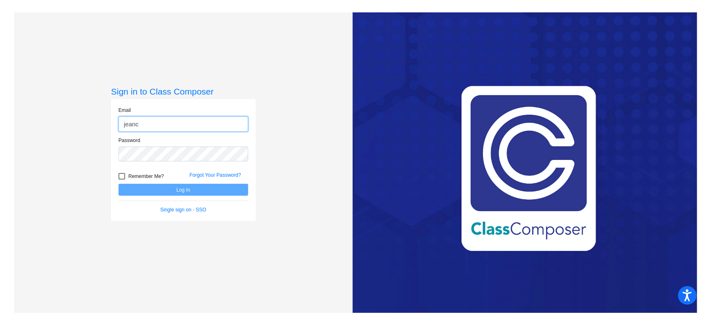
type input "[EMAIL_ADDRESS][DOMAIN_NAME]"
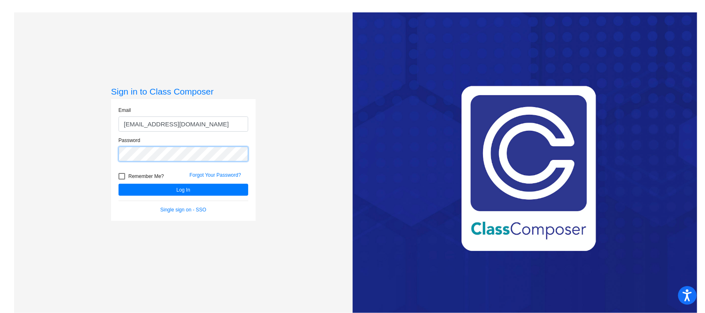
click at [119, 184] on button "Log In" at bounding box center [184, 190] width 130 height 12
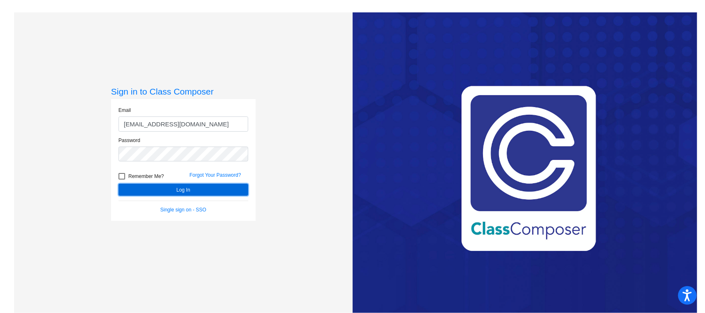
click at [153, 186] on button "Log In" at bounding box center [184, 190] width 130 height 12
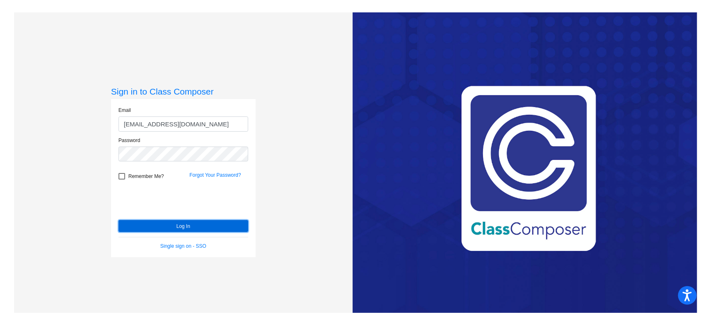
click at [142, 224] on button "Log In" at bounding box center [184, 226] width 130 height 12
click at [215, 178] on div "Forgot Your Password?" at bounding box center [218, 177] width 71 height 12
click at [213, 172] on link "Forgot Your Password?" at bounding box center [216, 175] width 52 height 6
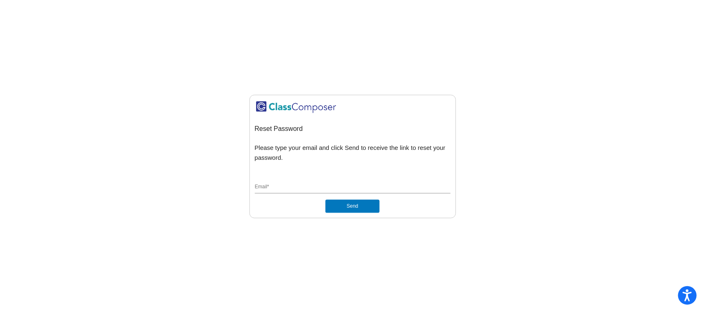
click at [312, 188] on input "Email *" at bounding box center [353, 187] width 196 height 7
type input "jeanc@bbhcsd.org"
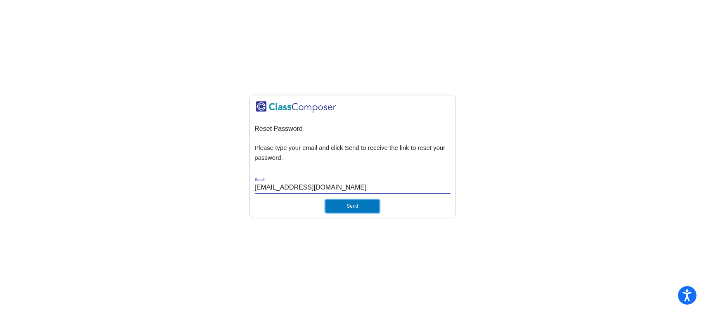
click at [339, 203] on button "Send" at bounding box center [352, 205] width 54 height 13
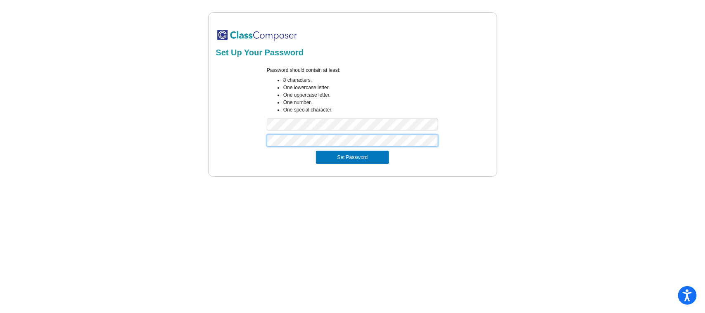
click at [316, 151] on button "Set Password" at bounding box center [352, 157] width 73 height 13
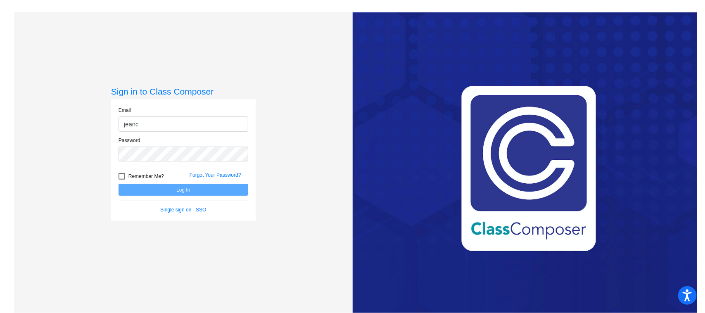
type input "[EMAIL_ADDRESS][DOMAIN_NAME]"
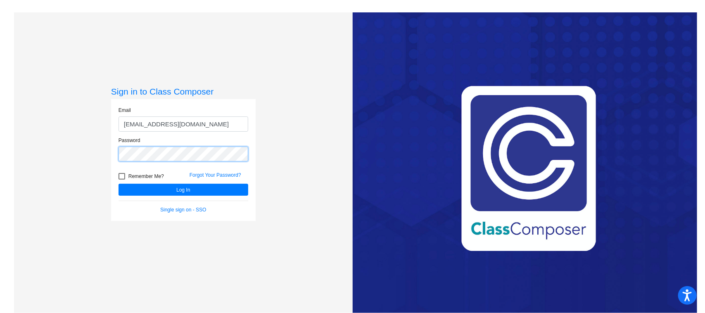
click at [119, 184] on button "Log In" at bounding box center [184, 190] width 130 height 12
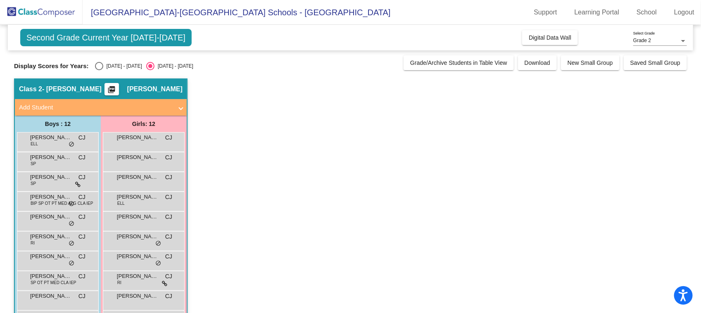
click at [100, 76] on div "Second Grade Current Year 2025-2026 Add, Move, or Retain Students Off On Incomi…" at bounding box center [350, 204] width 673 height 358
click at [88, 56] on div "Display Scores for Years: 2024 - 2025 2025 - 2026 Grade/Archive Students in Tab…" at bounding box center [350, 62] width 673 height 15
click at [95, 62] on div "Select an option" at bounding box center [99, 66] width 8 height 8
click at [99, 70] on input "2024 - 2025" at bounding box center [99, 70] width 0 height 0
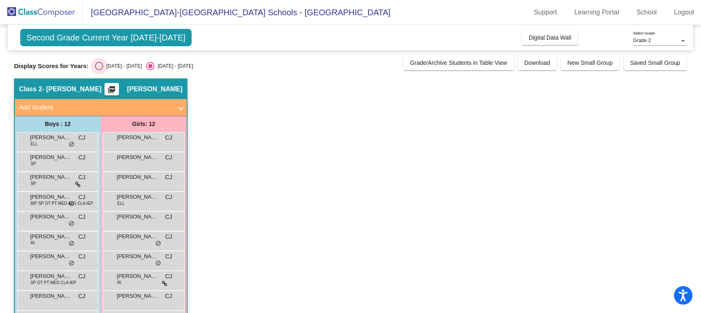
radio input "true"
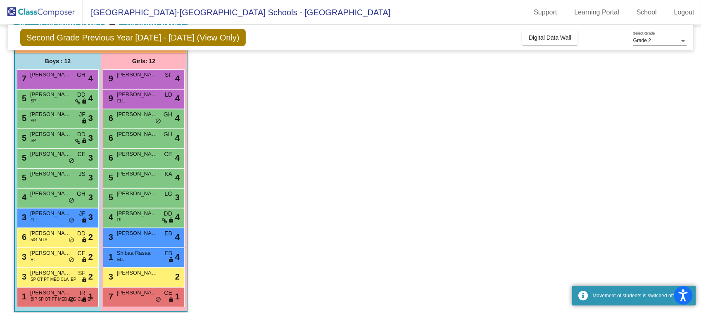
scroll to position [69, 0]
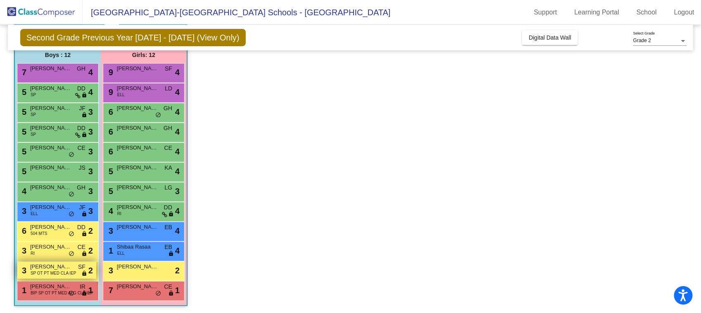
click at [62, 275] on span "SP OT PT MED CLA IEP" at bounding box center [54, 273] width 46 height 6
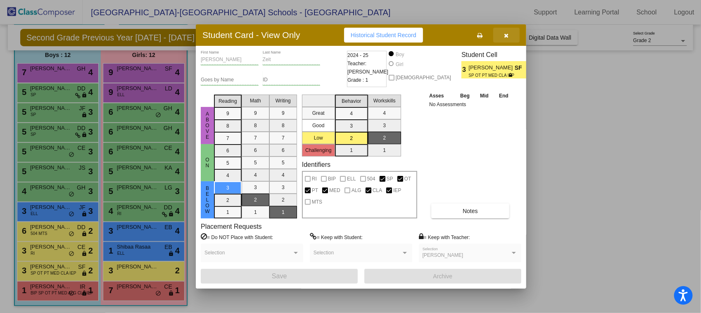
click at [508, 36] on icon "button" at bounding box center [506, 36] width 5 height 6
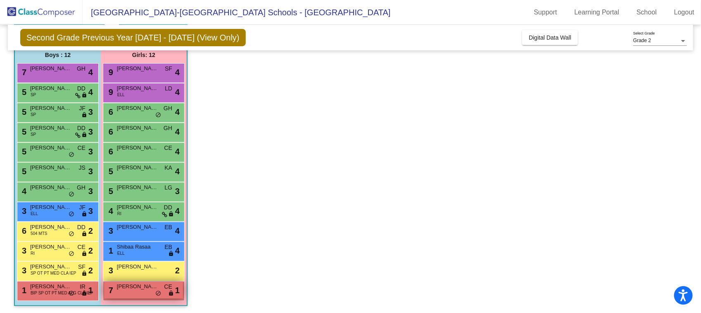
click at [135, 293] on div "7 Marlee Day CE lock do_not_disturb_alt 1" at bounding box center [143, 290] width 79 height 17
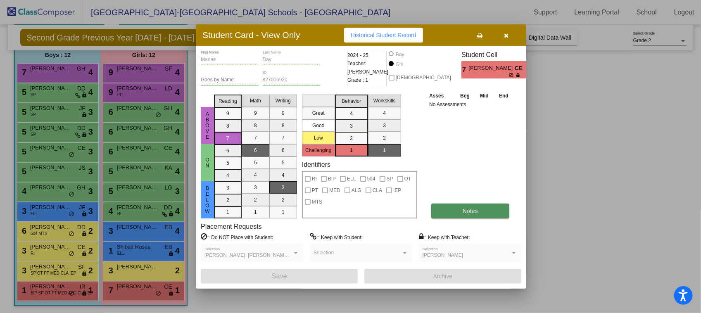
click at [471, 215] on button "Notes" at bounding box center [470, 211] width 78 height 15
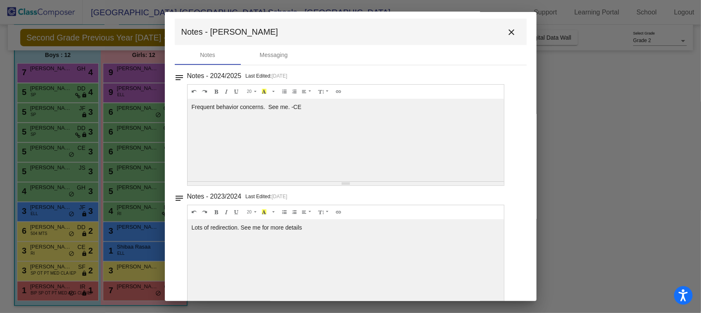
scroll to position [0, 0]
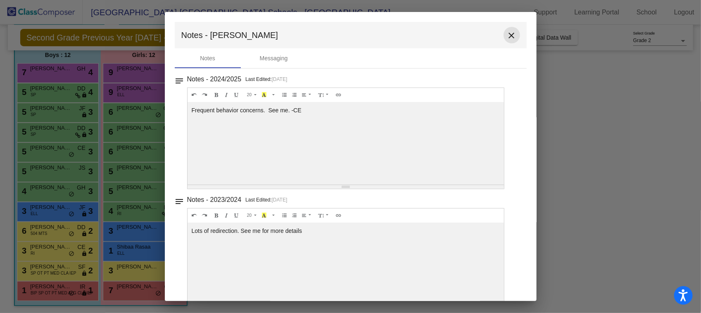
click at [503, 36] on button "close" at bounding box center [511, 35] width 17 height 17
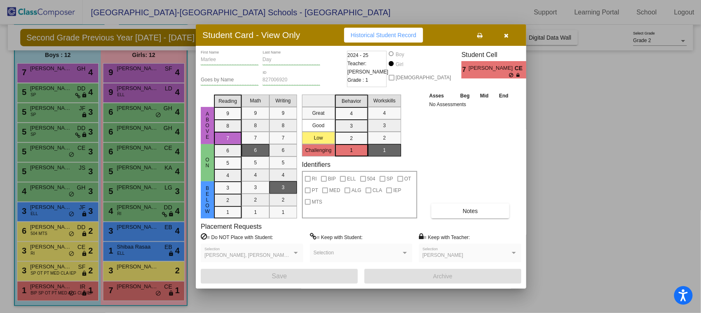
click at [504, 33] on icon "button" at bounding box center [506, 36] width 5 height 6
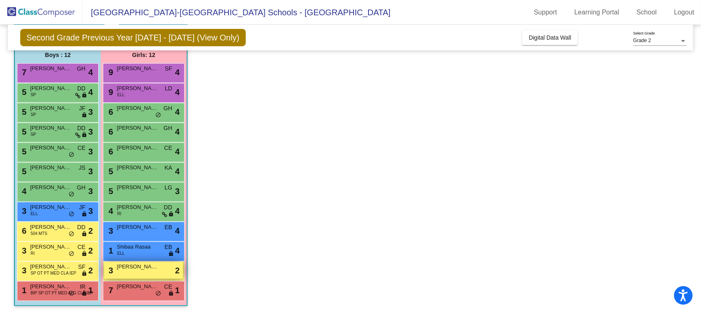
click at [132, 270] on span "Monica Yousef" at bounding box center [137, 267] width 41 height 8
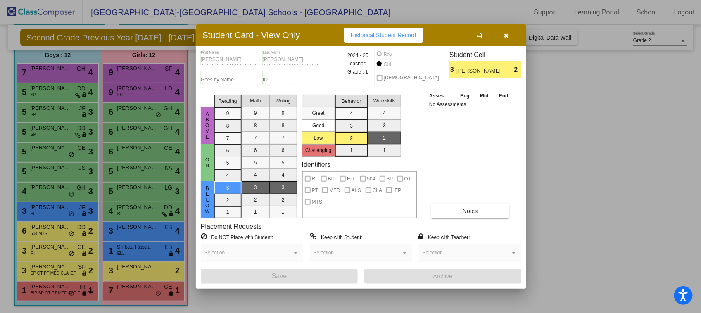
click at [382, 33] on span "Historical Student Record" at bounding box center [384, 35] width 66 height 7
click at [512, 36] on button "button" at bounding box center [506, 35] width 26 height 15
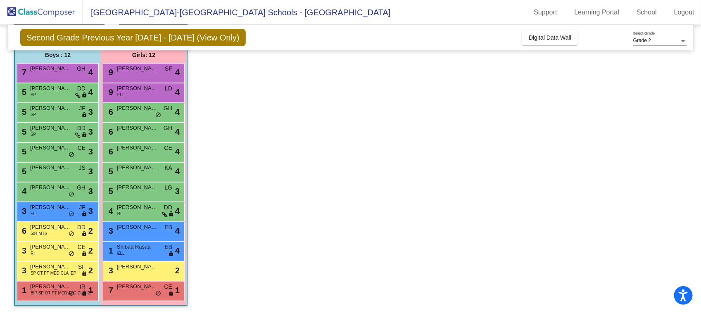
click at [135, 279] on div "3 Monica Yousef lock do_not_disturb_alt 2" at bounding box center [144, 271] width 82 height 20
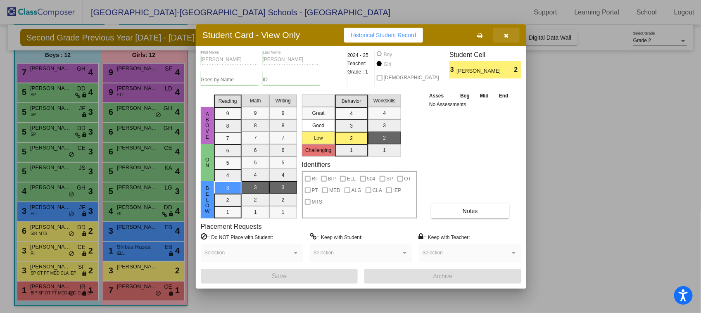
click at [506, 36] on icon "button" at bounding box center [506, 36] width 5 height 6
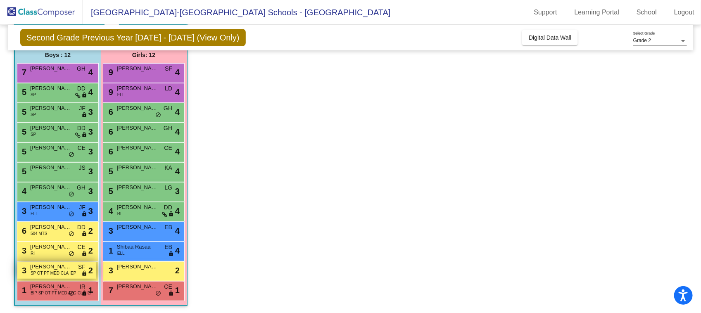
click at [42, 271] on span "SP OT PT MED CLA IEP" at bounding box center [54, 273] width 46 height 6
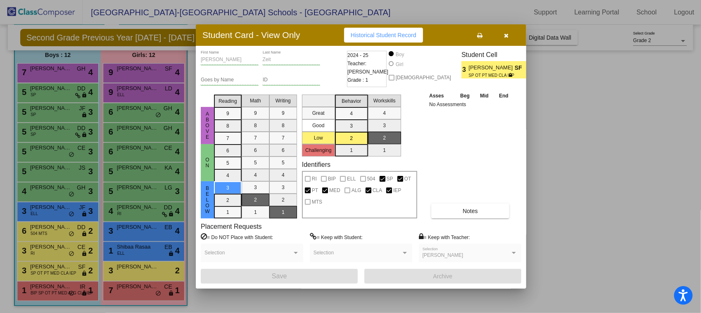
click at [505, 34] on icon "button" at bounding box center [506, 36] width 5 height 6
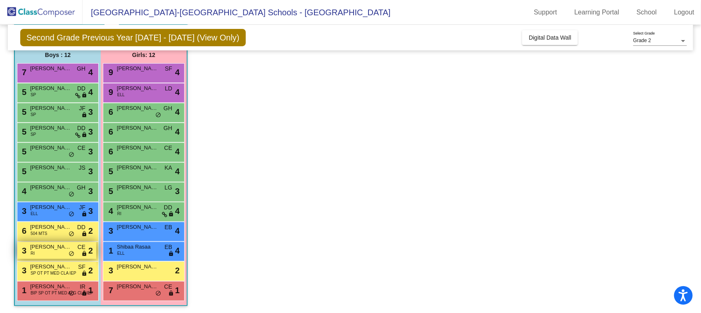
click at [38, 250] on span "Loukas Trillis" at bounding box center [50, 247] width 41 height 8
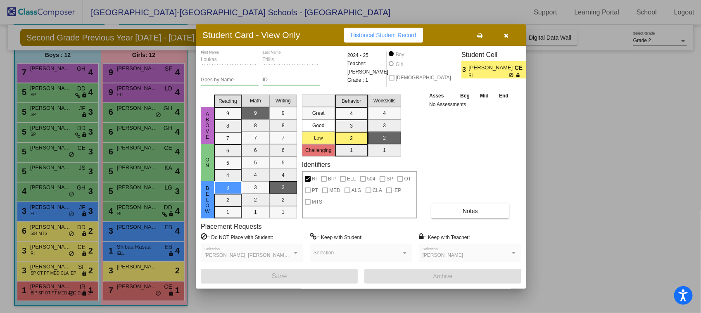
click at [508, 33] on icon "button" at bounding box center [506, 36] width 5 height 6
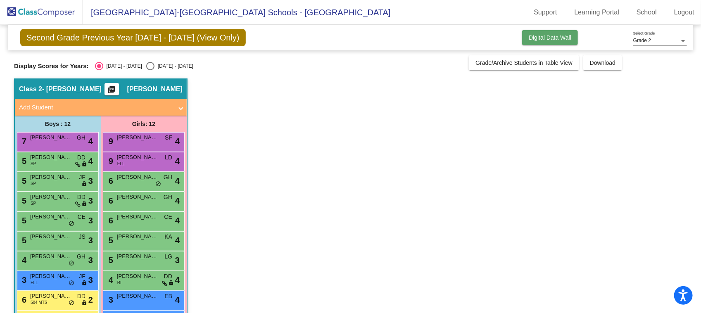
click at [547, 35] on span "Digital Data Wall" at bounding box center [550, 37] width 43 height 7
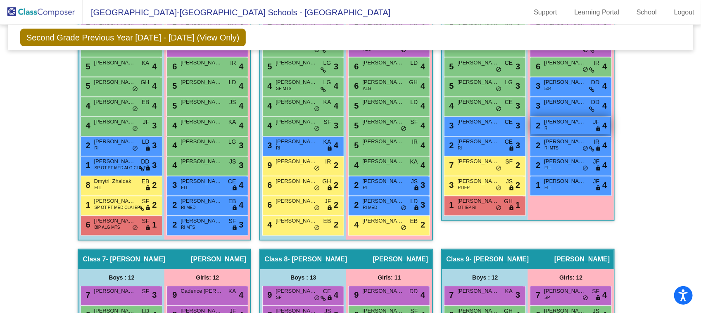
scroll to position [646, 0]
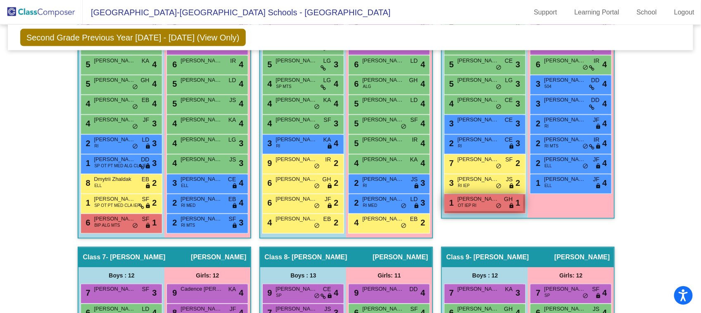
click at [482, 204] on div "1 Michael Carnes OT IEP RI GH lock do_not_disturb_alt 1" at bounding box center [483, 202] width 79 height 17
click at [493, 234] on div "Class 6 - Ciacchi picture_as_pdf Amanda Ciacchi Add Student First Name Last Nam…" at bounding box center [527, 103] width 173 height 288
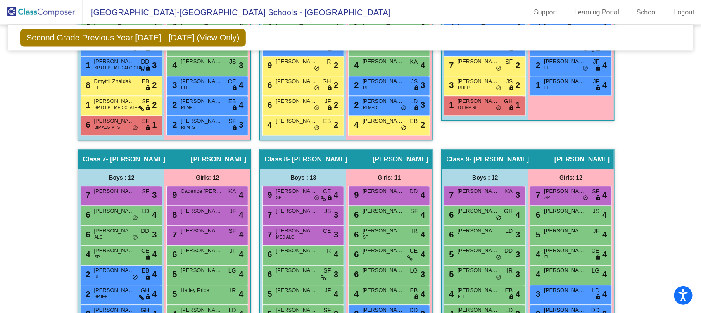
scroll to position [758, 0]
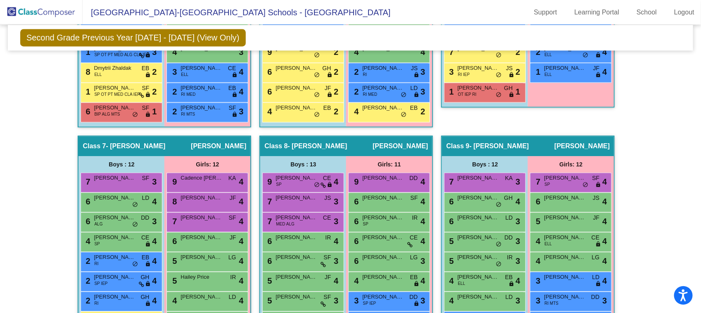
click at [628, 228] on div "Hallway - Hallway Class picture_as_pdf Add Student First Name Last Name Student…" at bounding box center [350, 145] width 673 height 1212
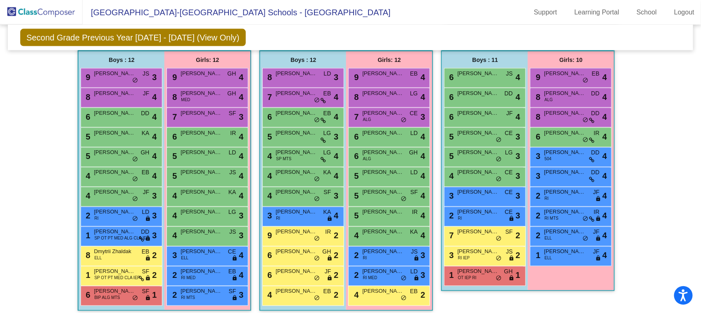
scroll to position [604, 0]
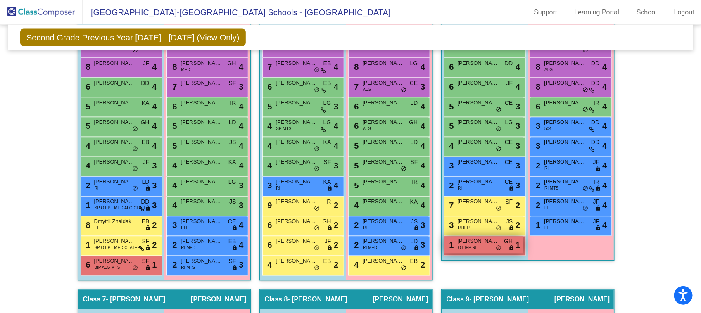
click at [471, 248] on span "OT IEP RI" at bounding box center [467, 248] width 19 height 6
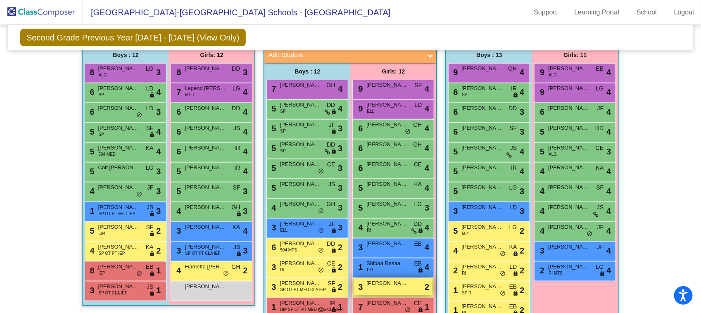
scroll to position [270, 0]
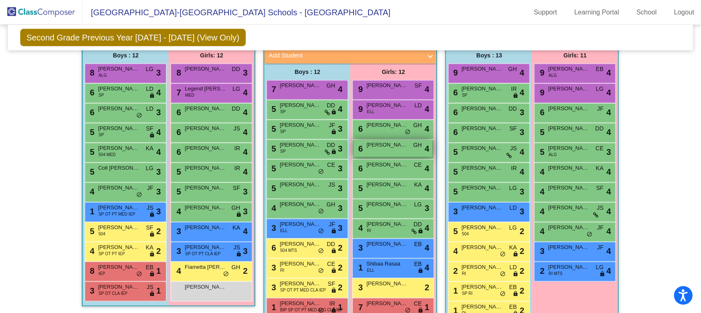
click at [376, 144] on span "Olivia Daglow" at bounding box center [386, 145] width 41 height 8
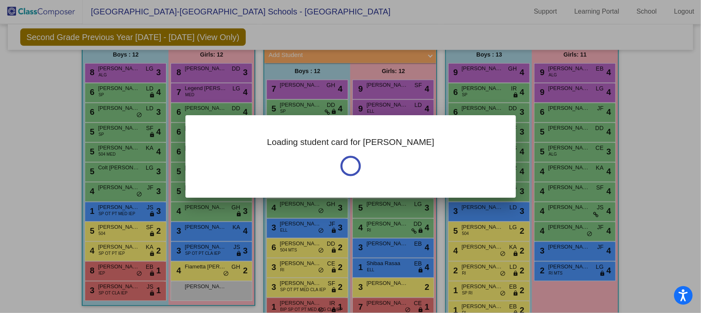
scroll to position [0, 0]
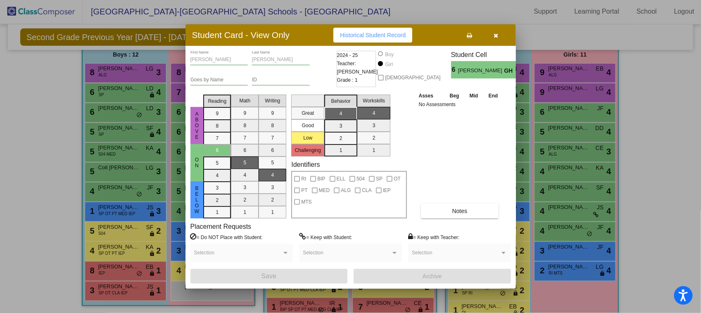
click at [497, 33] on icon "button" at bounding box center [495, 36] width 5 height 6
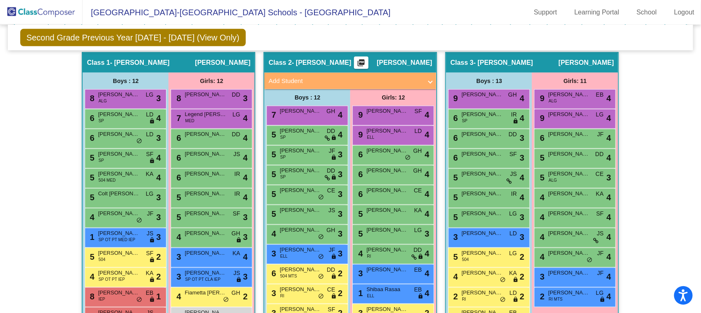
scroll to position [242, 0]
